Goal: Information Seeking & Learning: Learn about a topic

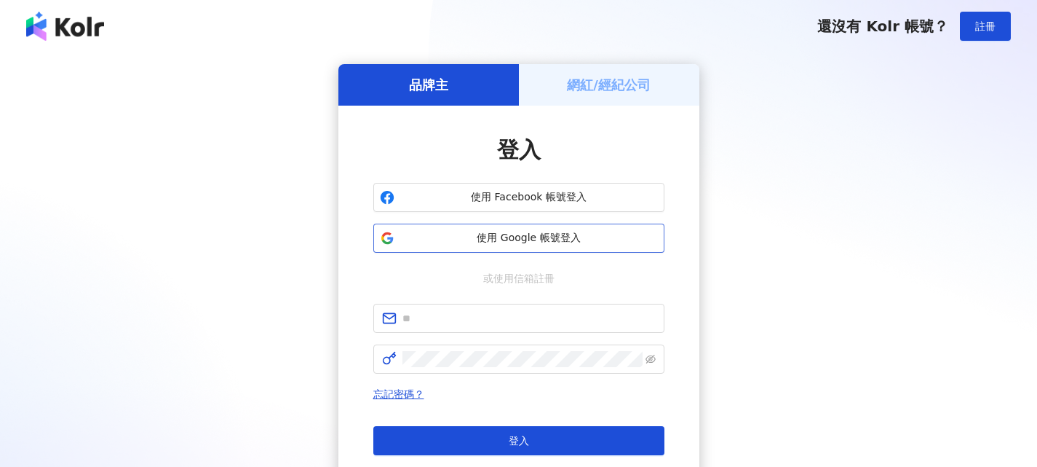
click at [552, 242] on span "使用 Google 帳號登入" at bounding box center [529, 238] width 258 height 15
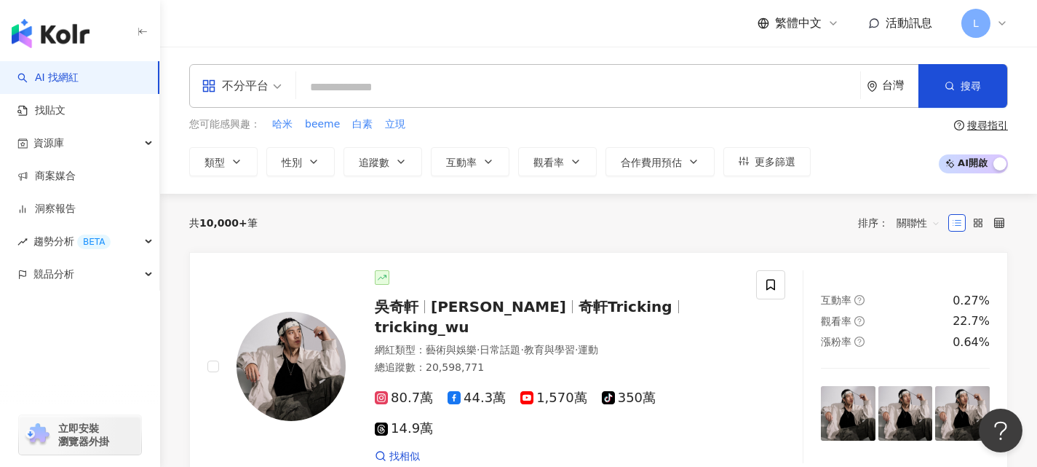
paste input "***"
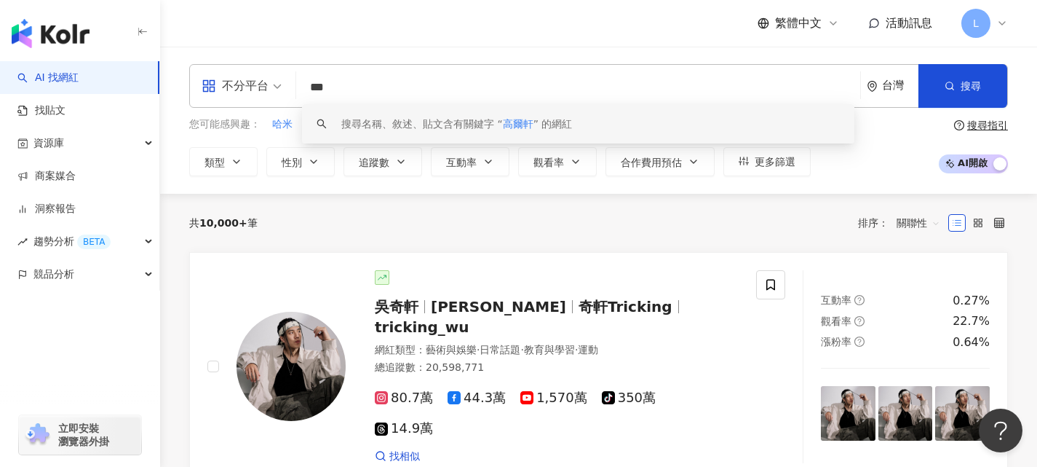
type input "**"
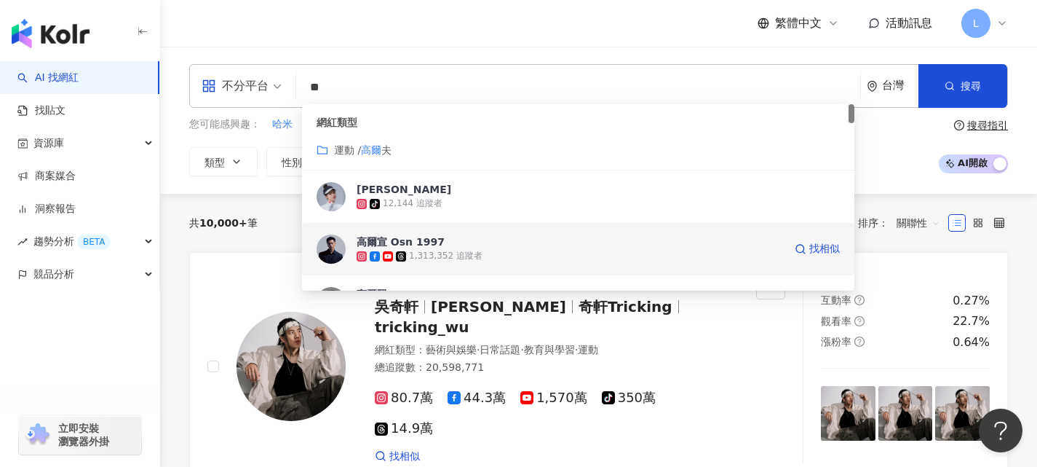
click at [488, 251] on div "1,313,352 追蹤者" at bounding box center [570, 256] width 427 height 15
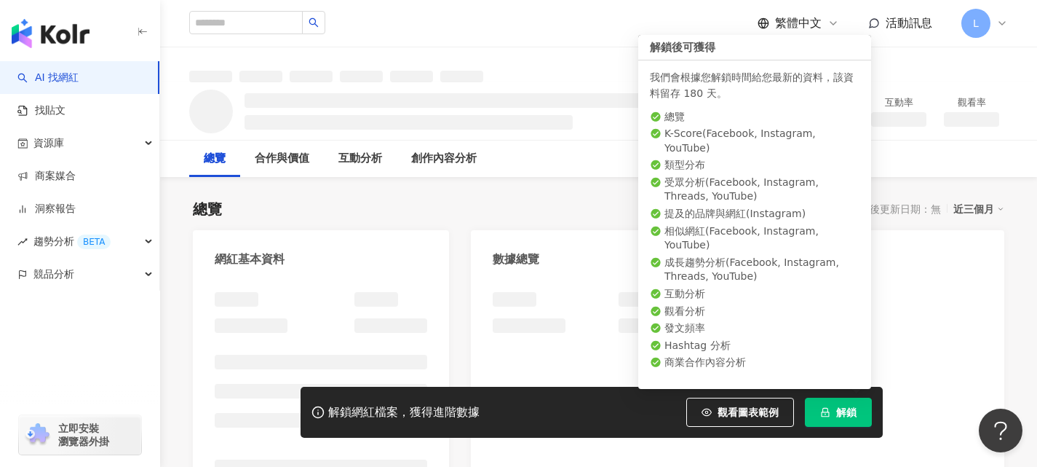
click at [844, 413] on span "解鎖" at bounding box center [846, 412] width 20 height 12
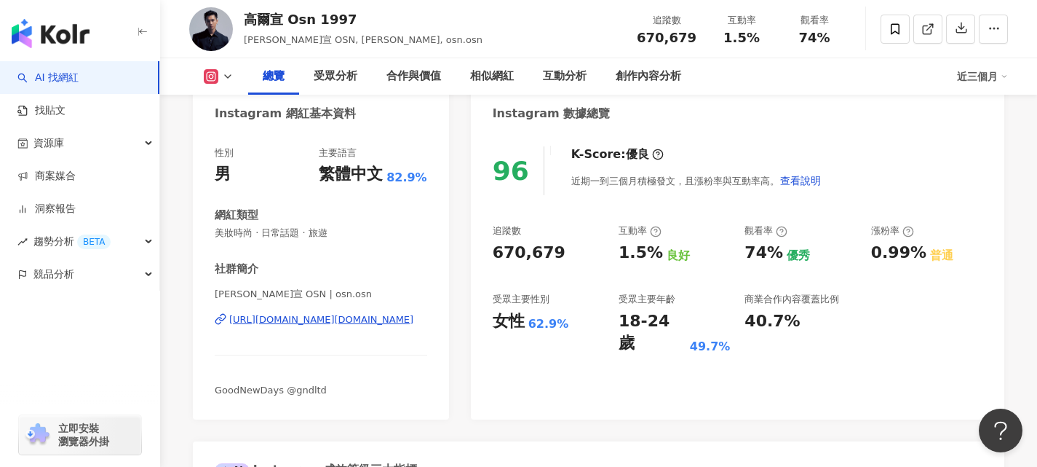
scroll to position [73, 0]
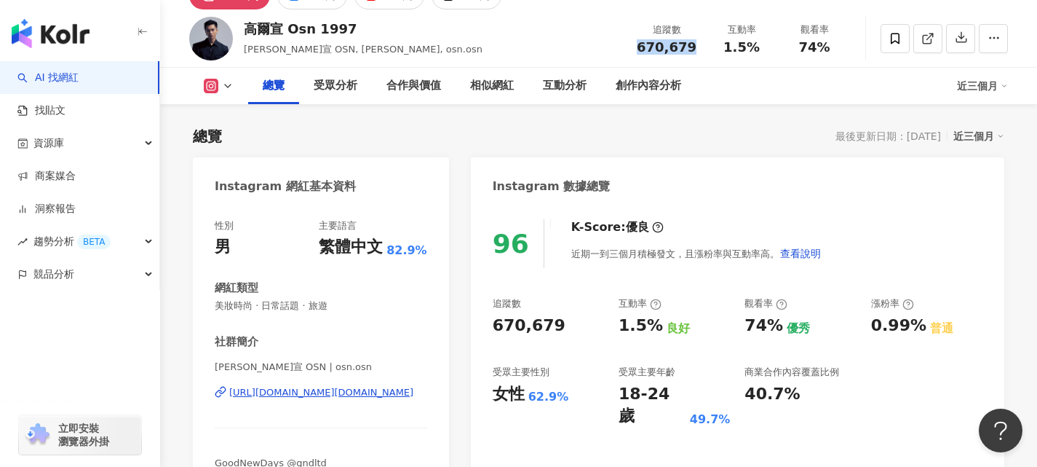
drag, startPoint x: 646, startPoint y: 47, endPoint x: 637, endPoint y: 34, distance: 15.1
click at [696, 47] on div "670,679" at bounding box center [667, 47] width 60 height 15
copy span "670,679"
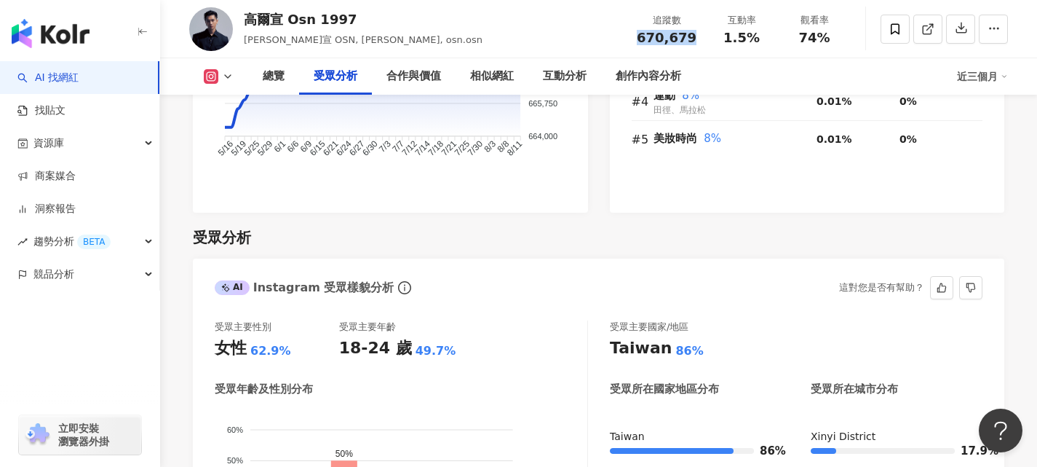
scroll to position [1383, 0]
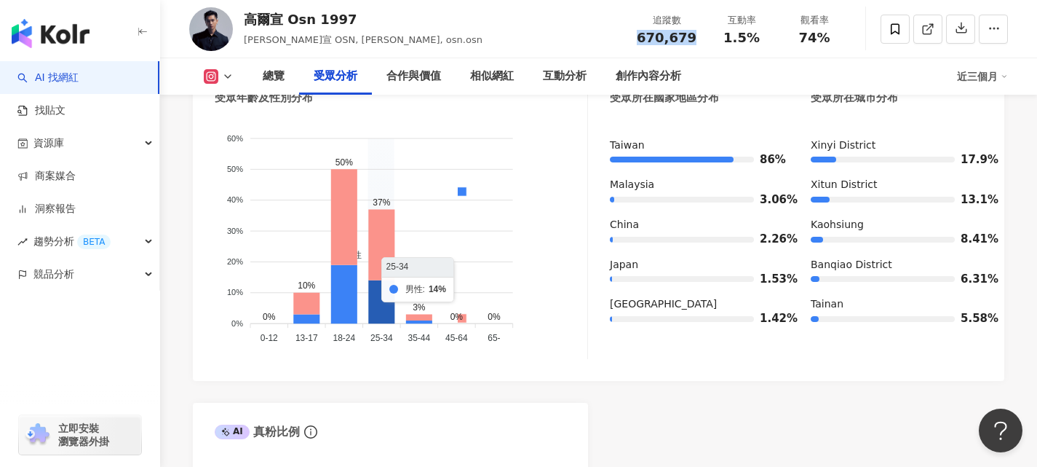
click at [376, 290] on icon at bounding box center [381, 301] width 26 height 43
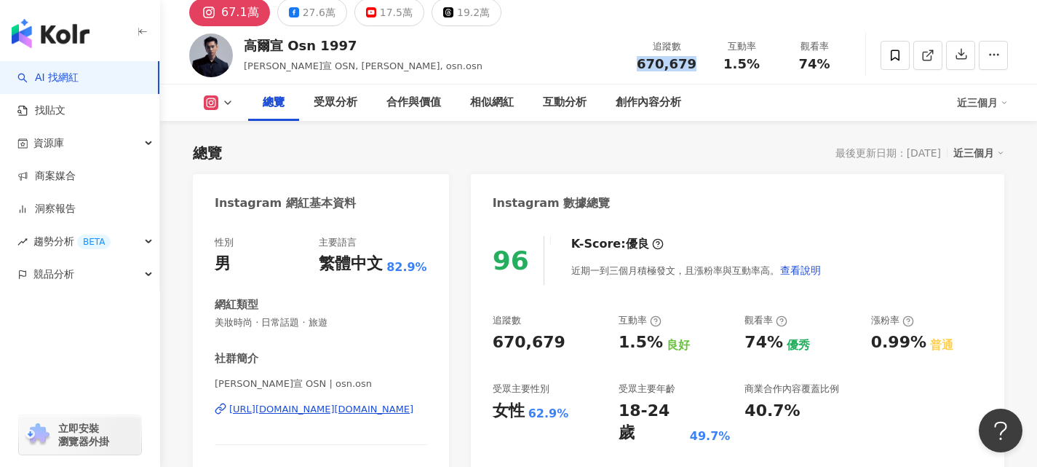
scroll to position [73, 0]
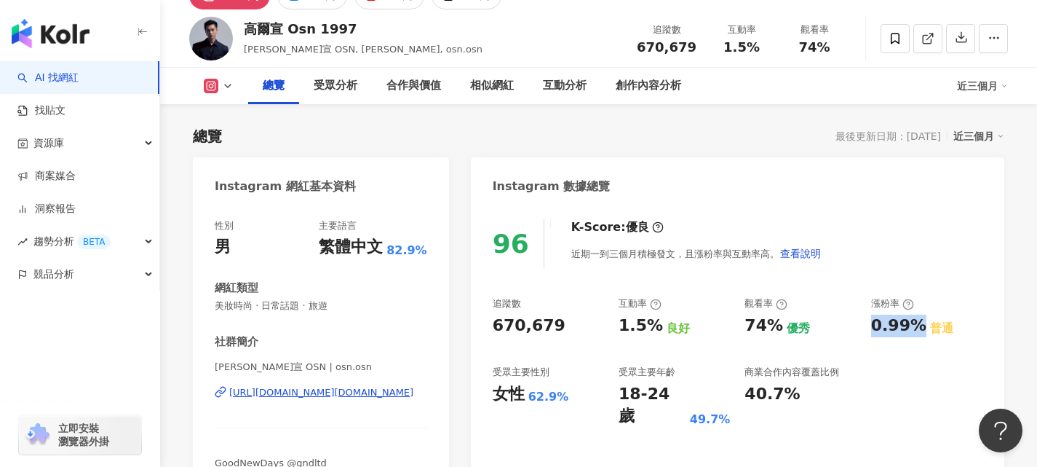
drag, startPoint x: 873, startPoint y: 324, endPoint x: 910, endPoint y: 317, distance: 37.0
click at [919, 325] on div "0.99%" at bounding box center [898, 325] width 55 height 23
copy div "0.99%"
drag, startPoint x: 779, startPoint y: 324, endPoint x: 745, endPoint y: 323, distance: 34.2
click at [745, 323] on div "74%" at bounding box center [764, 325] width 39 height 23
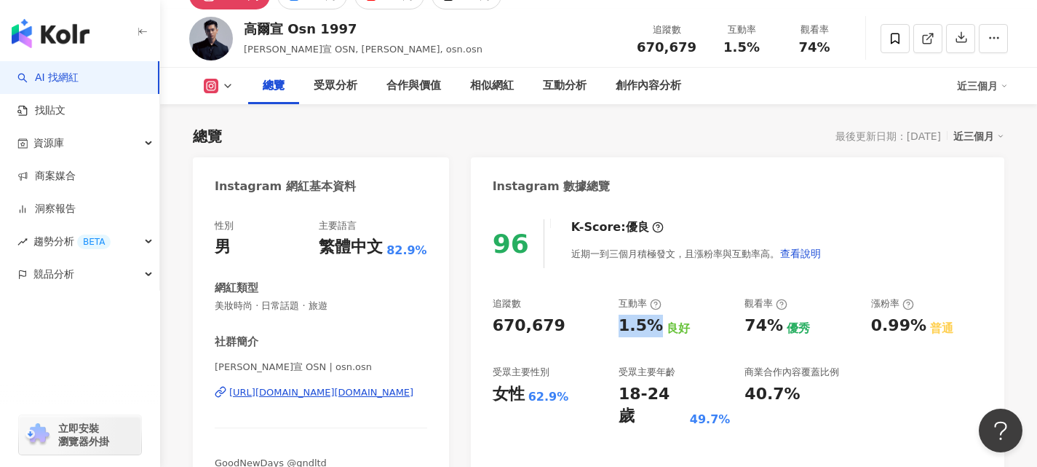
drag, startPoint x: 656, startPoint y: 323, endPoint x: 616, endPoint y: 325, distance: 40.1
click at [616, 325] on div "追蹤數 670,679 互動率 1.5% 良好 觀看率 74% 優秀 漲粉率 0.99% 普通 受眾主要性別 女性 62.9% 受眾主要年齡 18-24 歲 …" at bounding box center [738, 362] width 490 height 130
copy div "1.5%"
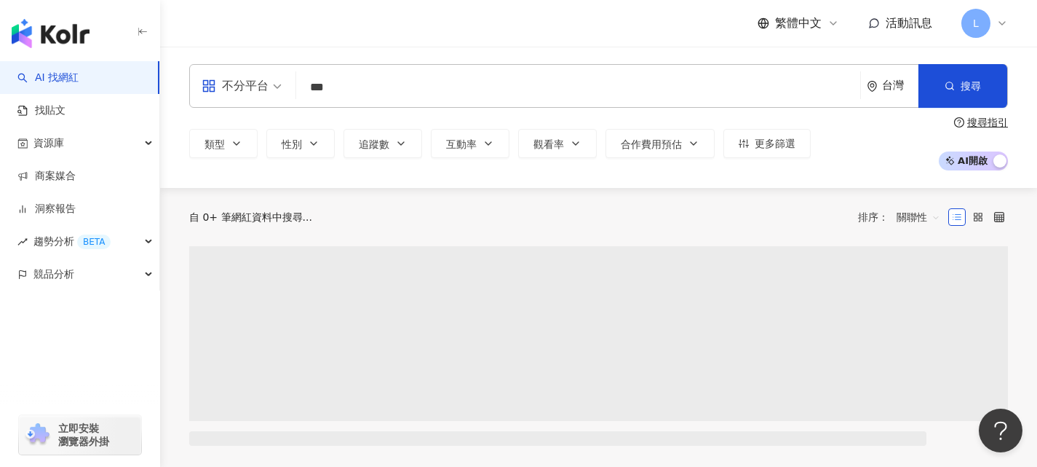
type input "***"
click at [963, 90] on span "搜尋" at bounding box center [971, 86] width 20 height 12
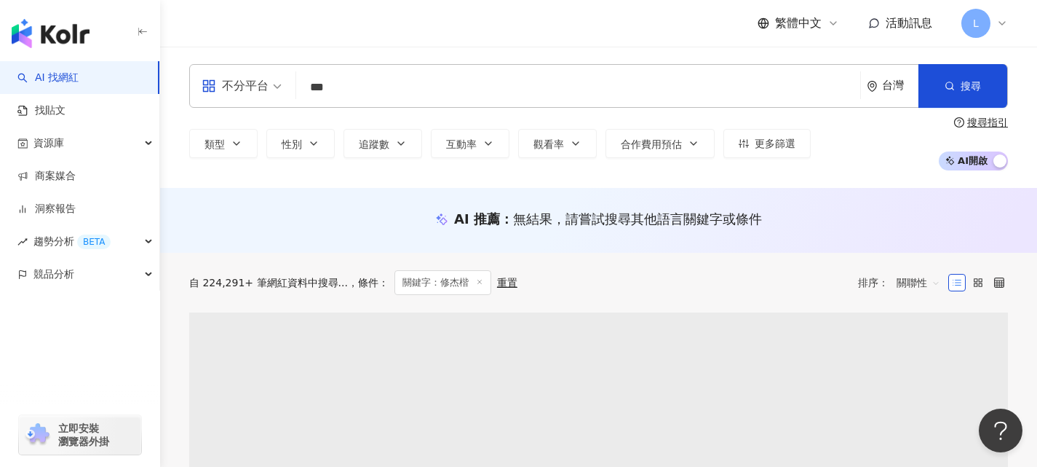
click at [370, 92] on input "***" at bounding box center [578, 88] width 552 height 28
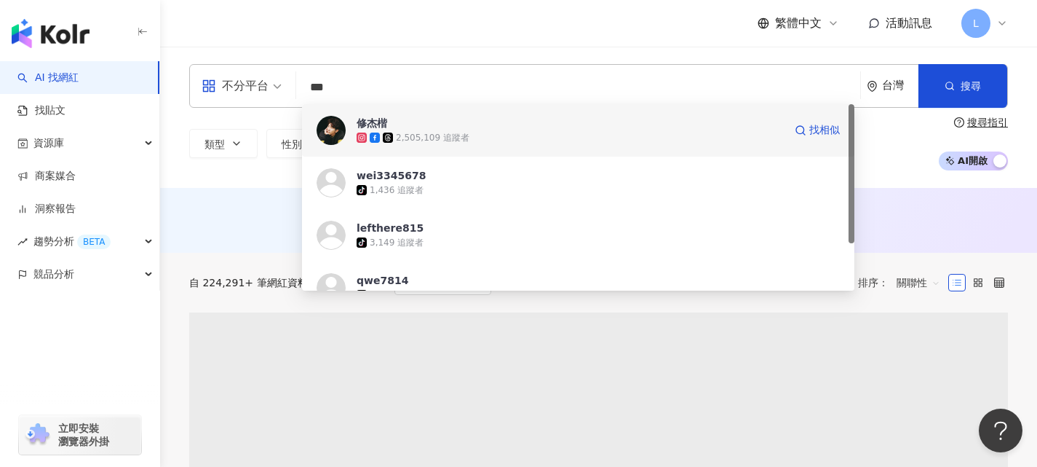
click at [415, 135] on div "2,505,109 追蹤者" at bounding box center [433, 138] width 74 height 12
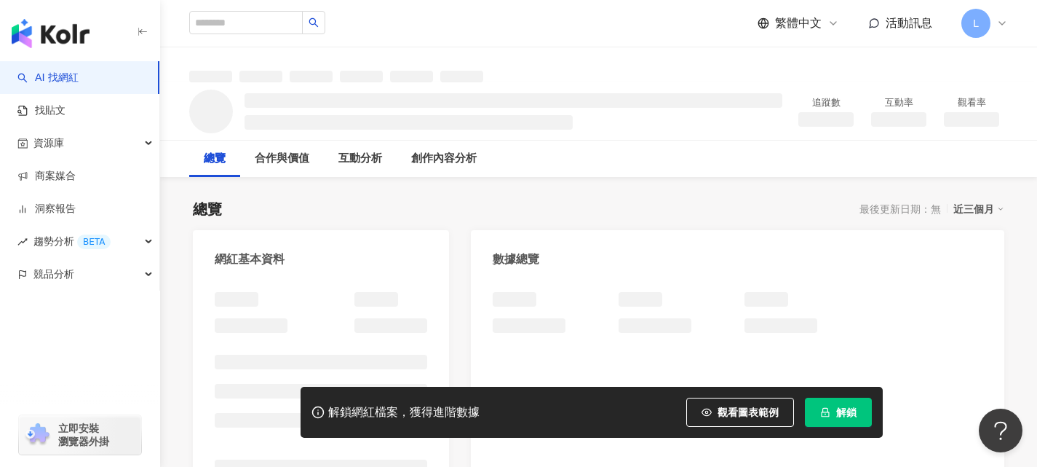
click at [849, 411] on span "解鎖" at bounding box center [846, 412] width 20 height 12
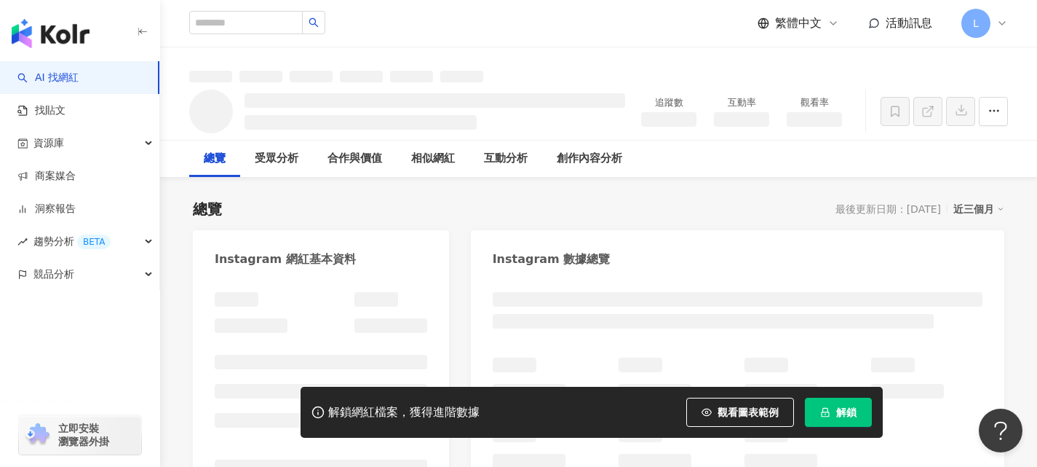
drag, startPoint x: 634, startPoint y: 117, endPoint x: 696, endPoint y: 122, distance: 62.1
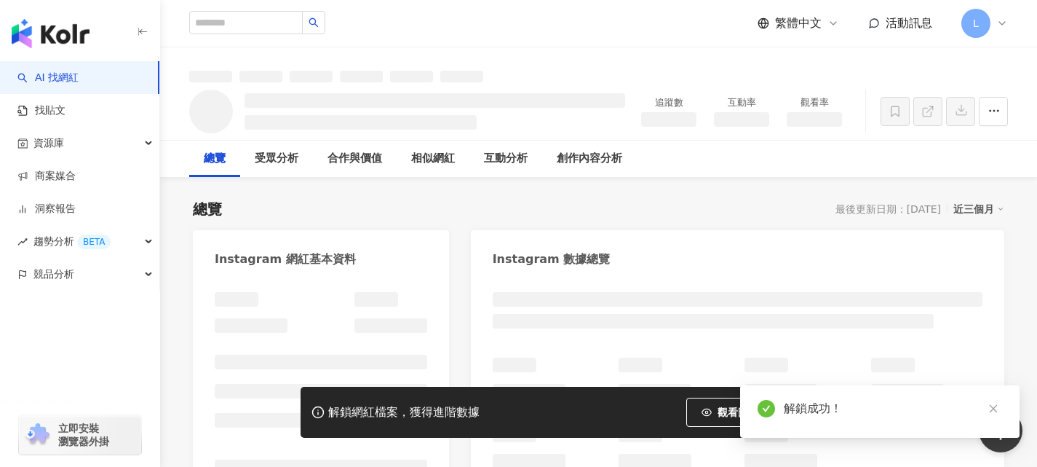
copy span "1,261,718"
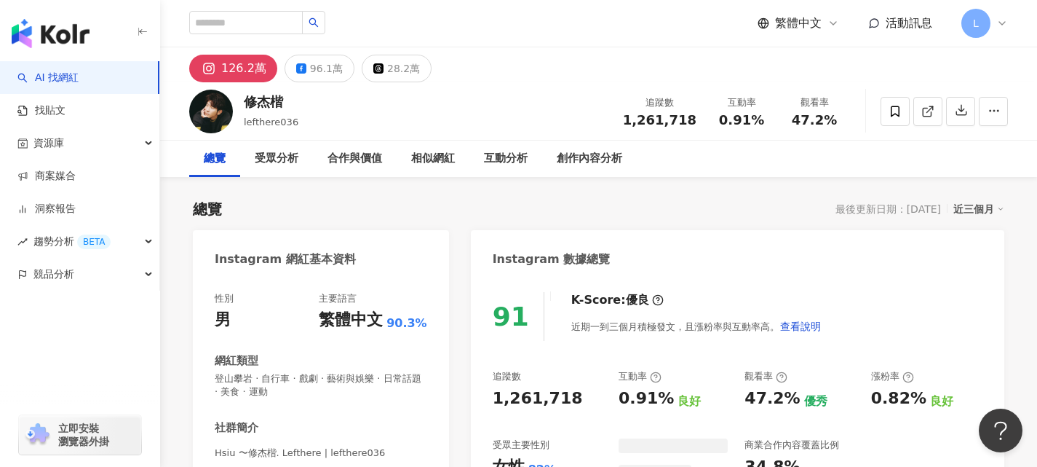
click at [695, 122] on span "1,261,718" at bounding box center [660, 119] width 74 height 15
click at [556, 369] on div "91 K-Score : 優良 近期一到三個月積極發文，且漲粉率與互動率高。 查看說明 追蹤數 1,261,718 互動率 0.91% 良好 觀看率 47.2…" at bounding box center [737, 447] width 533 height 340
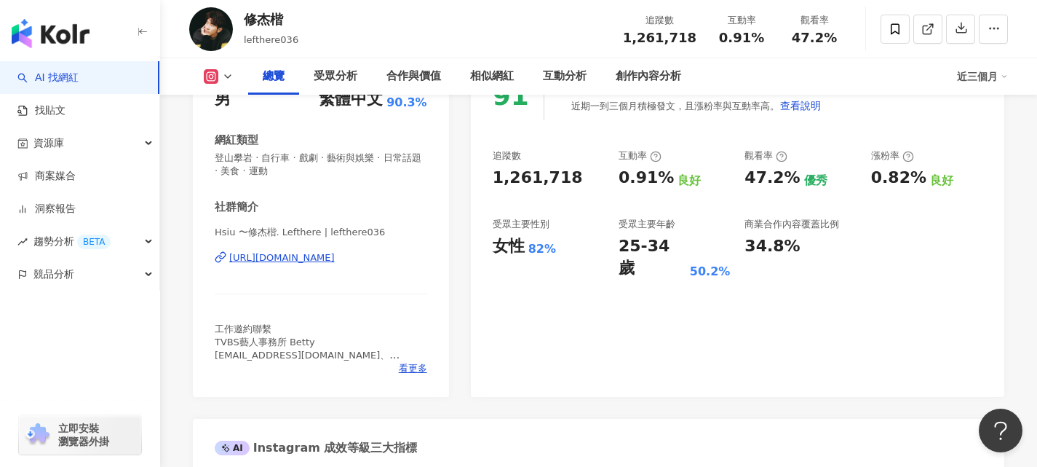
scroll to position [218, 0]
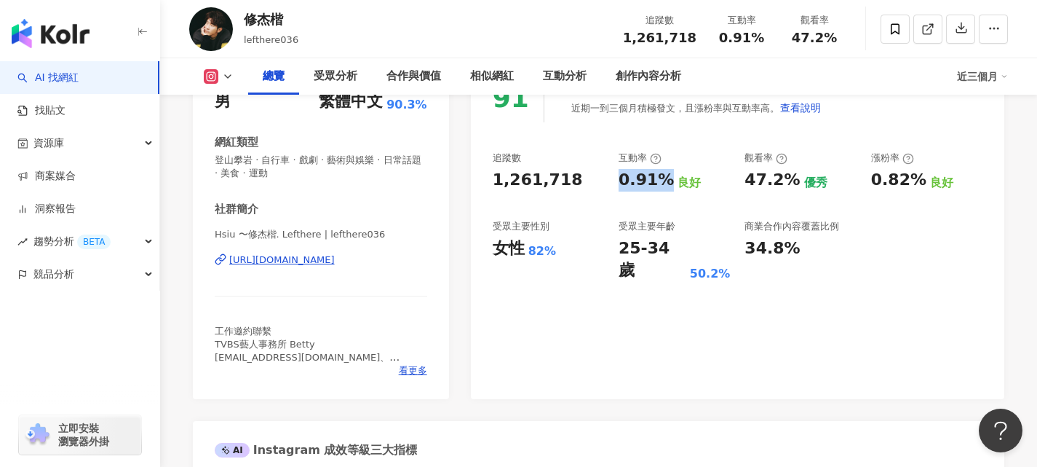
drag, startPoint x: 622, startPoint y: 180, endPoint x: 665, endPoint y: 178, distance: 43.7
click at [665, 178] on div "0.91%" at bounding box center [646, 180] width 55 height 23
copy div "0.91%"
drag, startPoint x: 872, startPoint y: 183, endPoint x: 916, endPoint y: 182, distance: 44.4
click at [916, 182] on div "0.82%" at bounding box center [898, 180] width 55 height 23
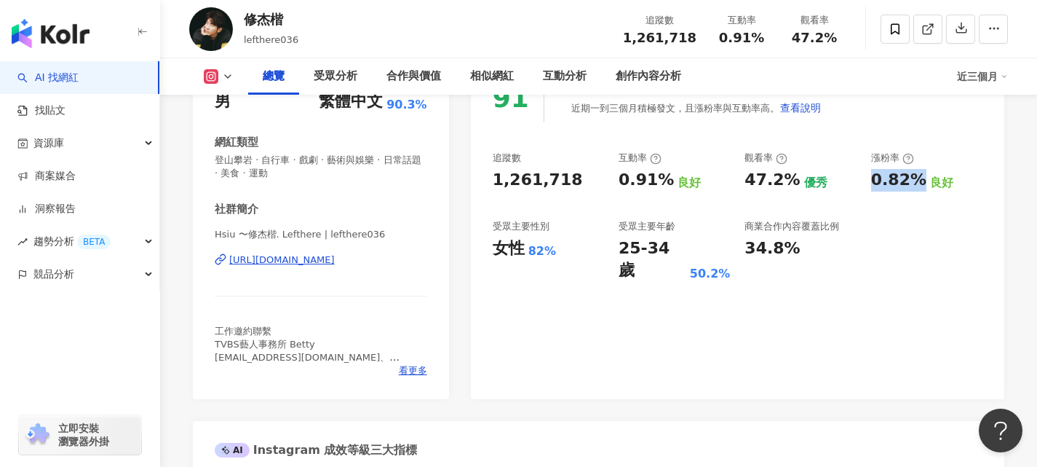
copy div "0.82%"
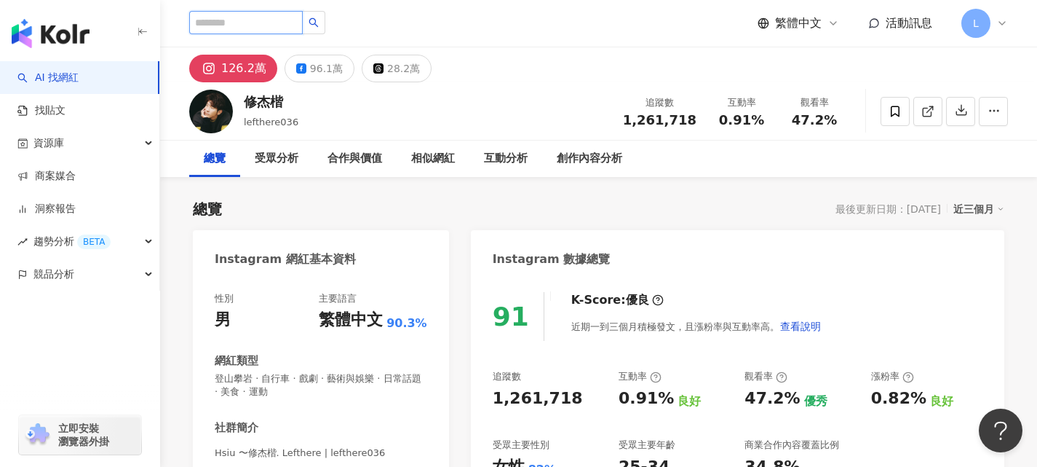
click at [273, 32] on input "search" at bounding box center [246, 22] width 114 height 23
paste input "***"
type input "***"
click at [325, 23] on button "button" at bounding box center [313, 22] width 23 height 23
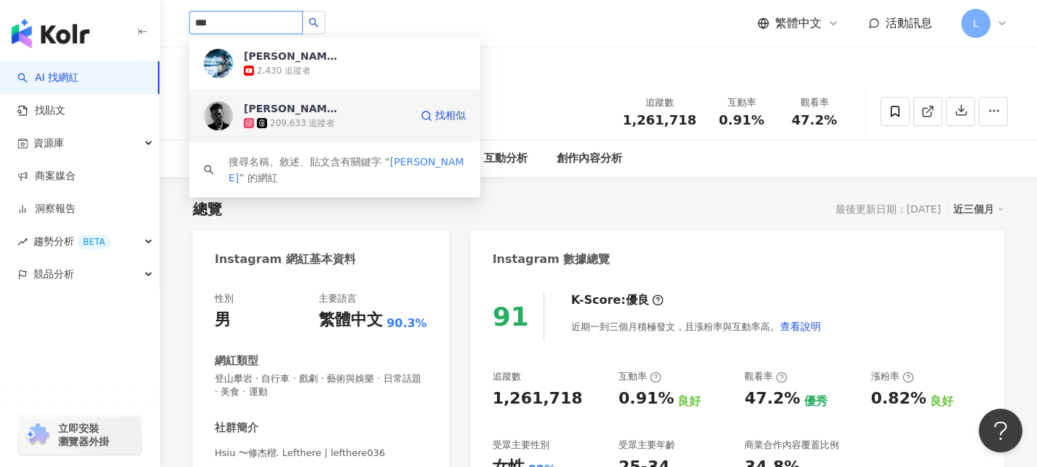
click at [326, 116] on div "209,633 追蹤者" at bounding box center [327, 123] width 166 height 15
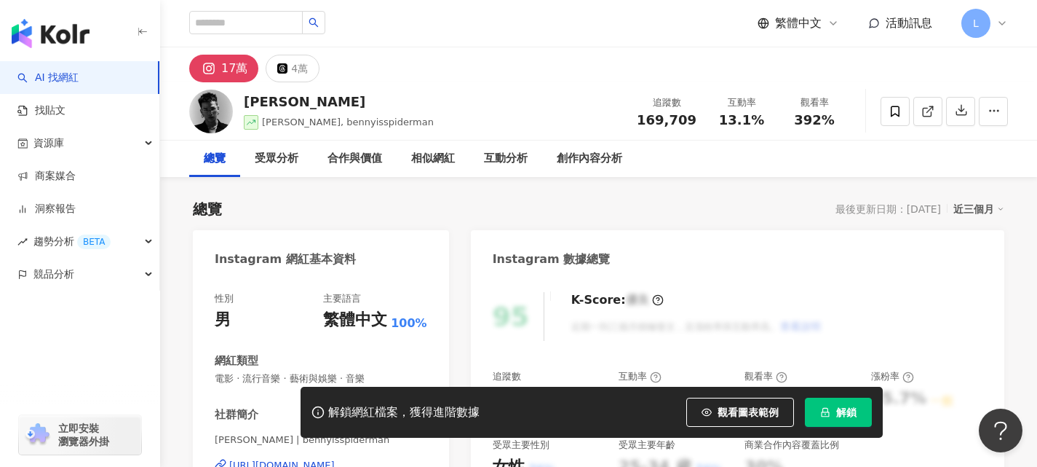
click at [841, 410] on span "解鎖" at bounding box center [846, 412] width 20 height 12
drag, startPoint x: 645, startPoint y: 119, endPoint x: 691, endPoint y: 117, distance: 45.9
click at [691, 117] on span "169,709" at bounding box center [667, 119] width 60 height 15
copy span "169,709"
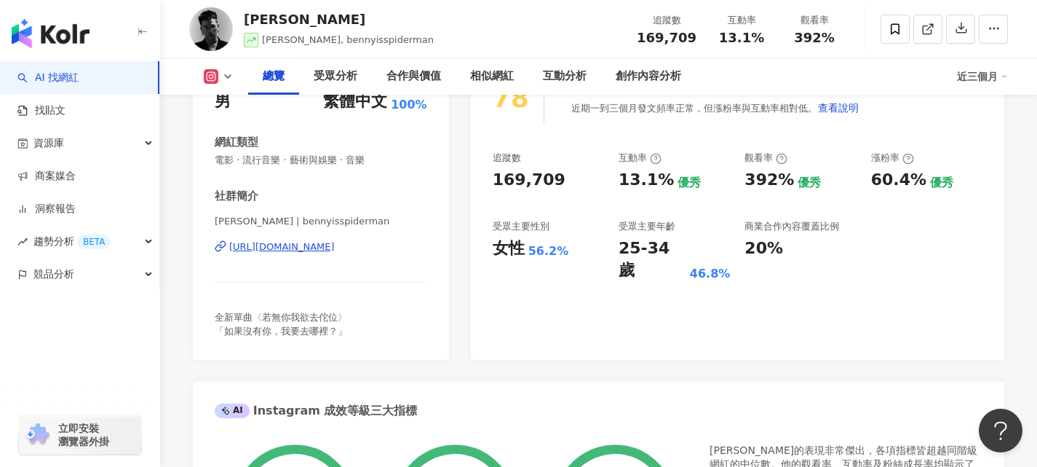
scroll to position [146, 0]
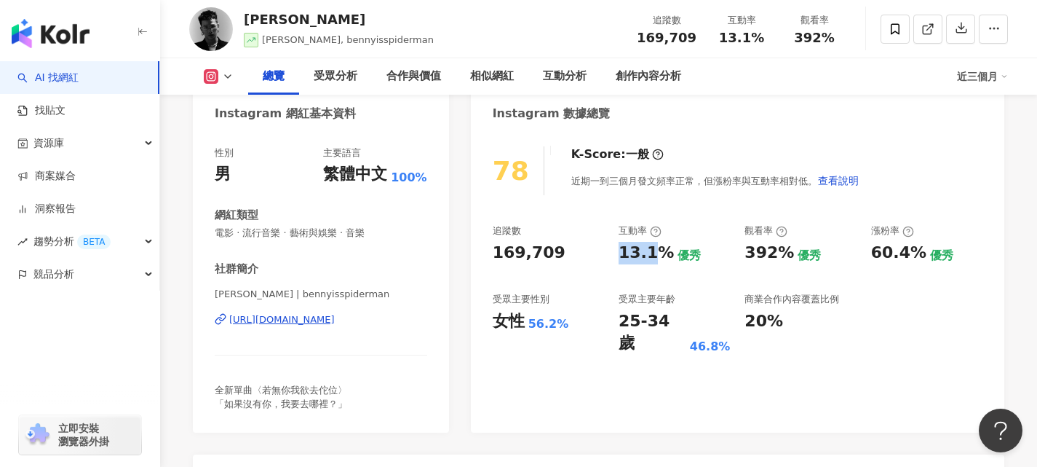
drag, startPoint x: 651, startPoint y: 251, endPoint x: 770, endPoint y: 1, distance: 276.4
click at [667, 251] on div "13.1%" at bounding box center [646, 253] width 55 height 23
copy div "13.1"
drag, startPoint x: 873, startPoint y: 254, endPoint x: 919, endPoint y: 253, distance: 46.6
click at [919, 253] on div "60.4%" at bounding box center [898, 253] width 55 height 23
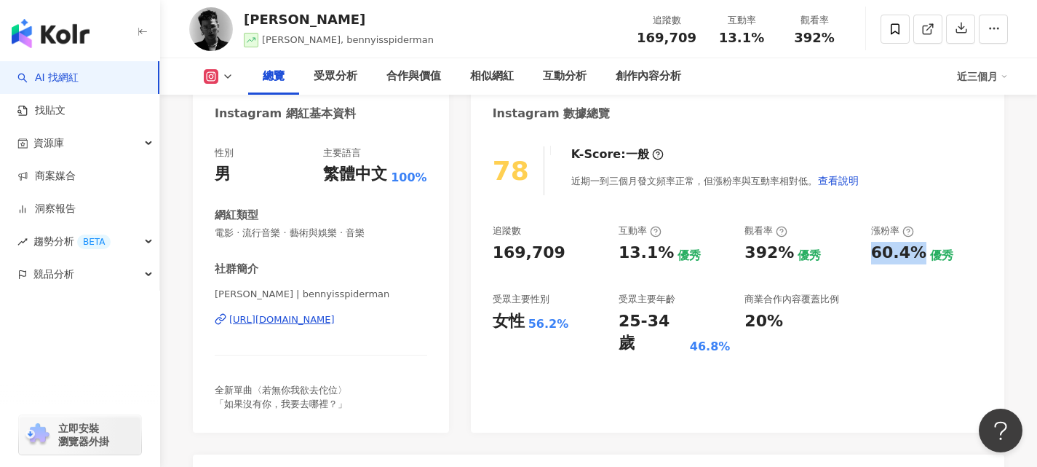
copy div "60.4%"
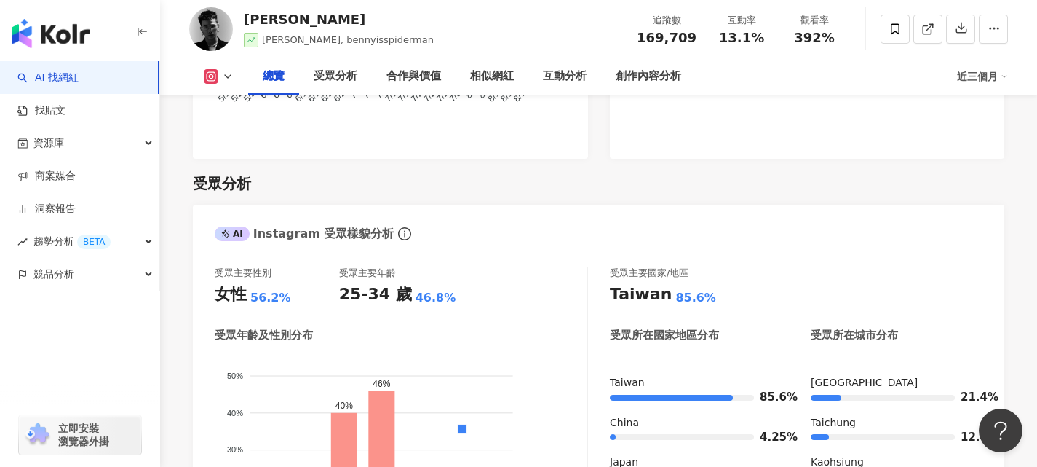
scroll to position [1310, 0]
